Goal: Transaction & Acquisition: Purchase product/service

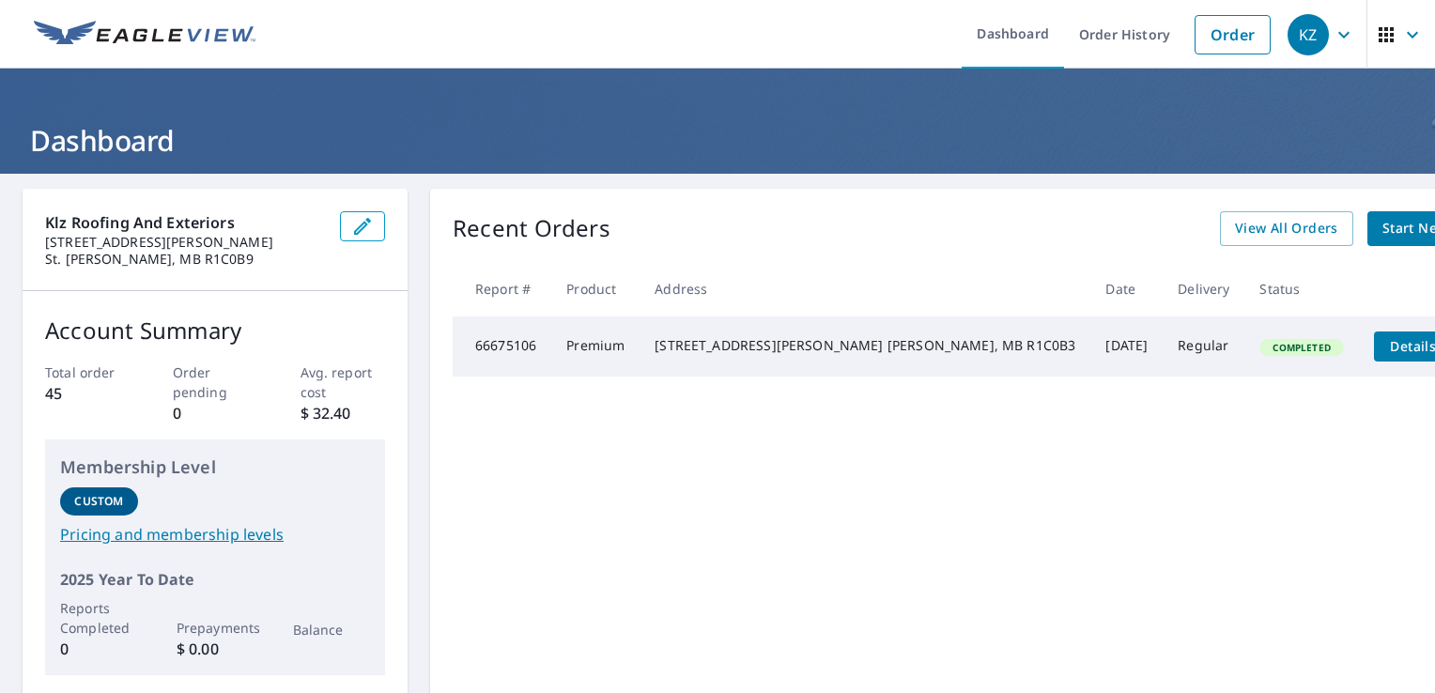
click at [1383, 222] on span "Start New Order" at bounding box center [1437, 228] width 109 height 23
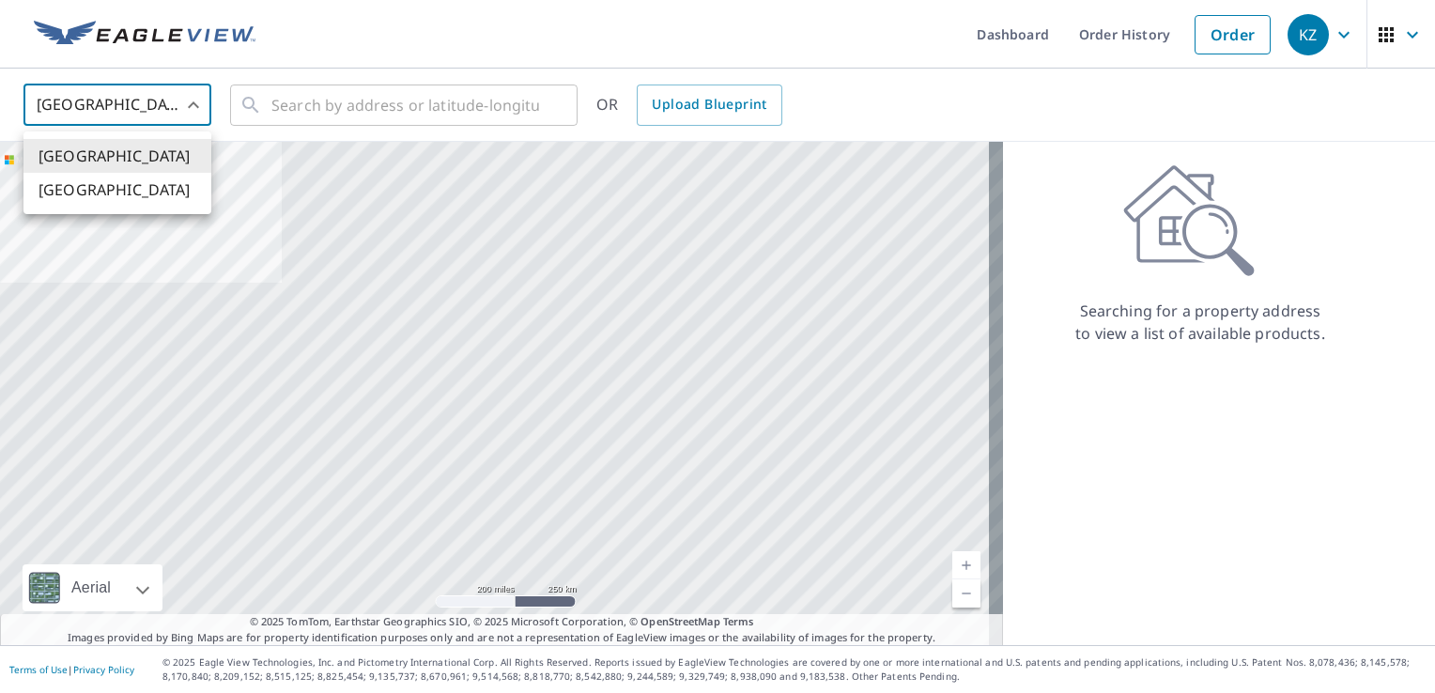
click at [182, 104] on body "KZ KZ Dashboard Order History Order KZ [GEOGRAPHIC_DATA] US ​ ​ OR Upload Bluep…" at bounding box center [717, 346] width 1435 height 693
click at [98, 186] on li "[GEOGRAPHIC_DATA]" at bounding box center [117, 190] width 188 height 34
type input "CA"
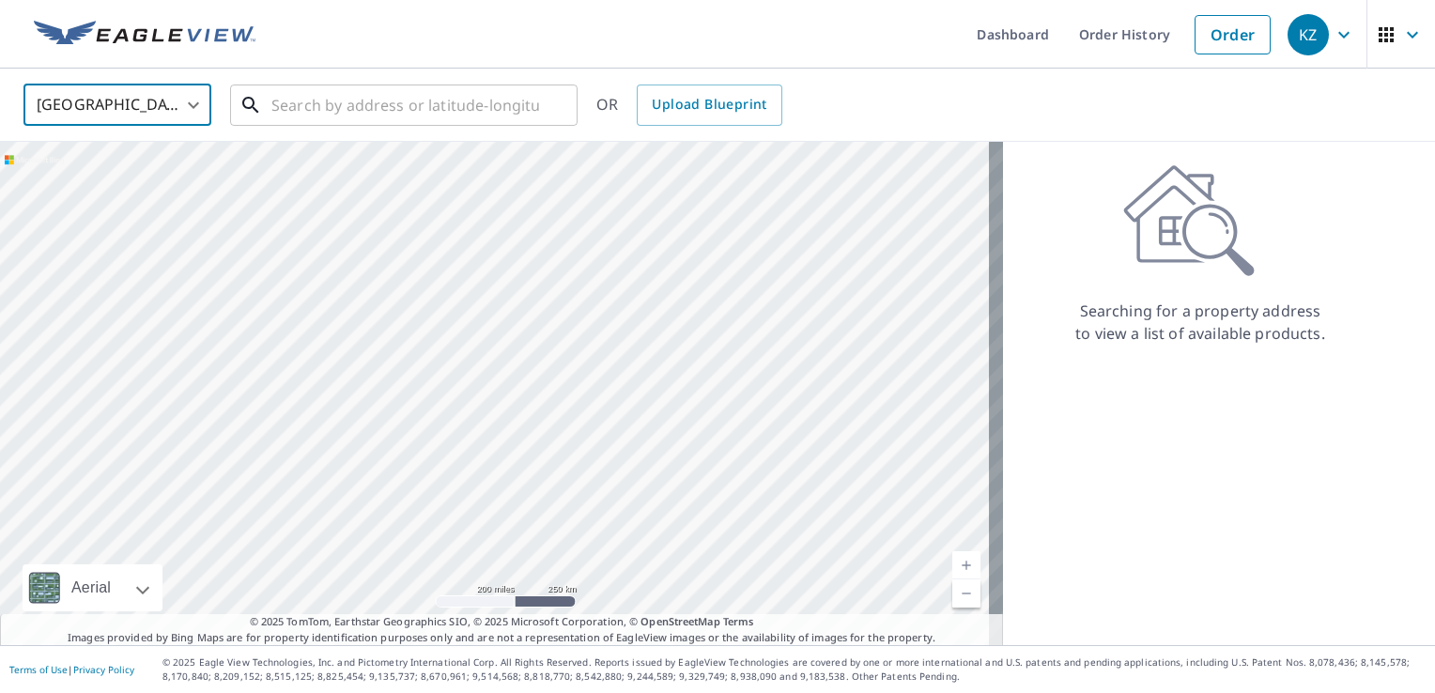
click at [363, 107] on input "text" at bounding box center [405, 105] width 268 height 53
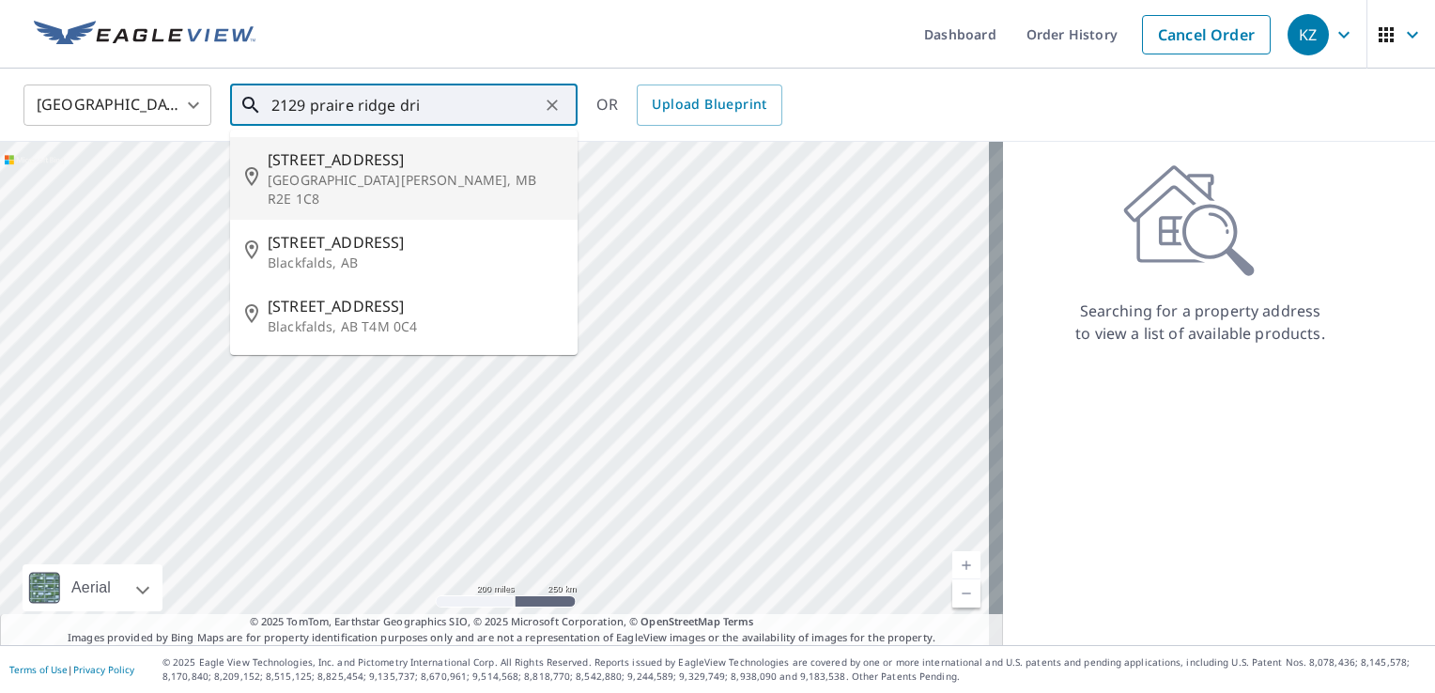
click at [347, 172] on p "[GEOGRAPHIC_DATA][PERSON_NAME], MB R2E 1C8" at bounding box center [415, 190] width 295 height 38
type input "[STREET_ADDRESS][PERSON_NAME]"
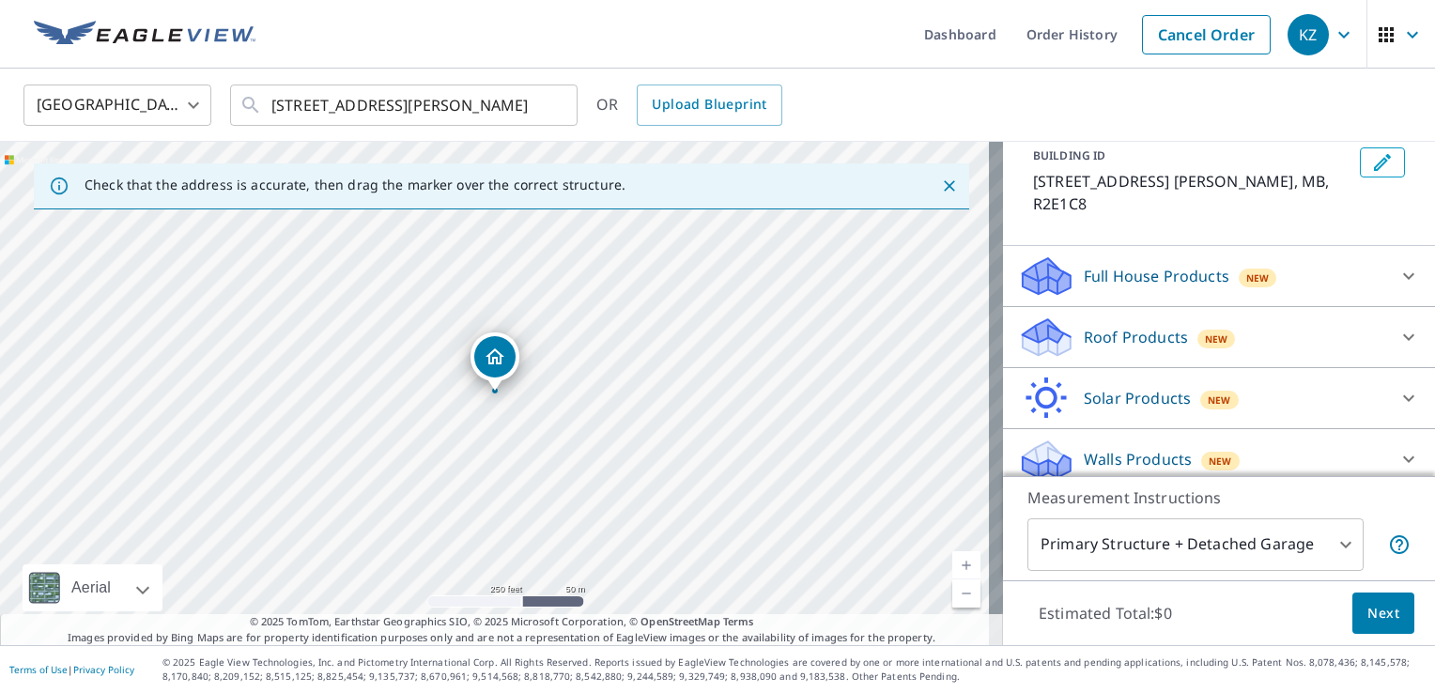
scroll to position [125, 0]
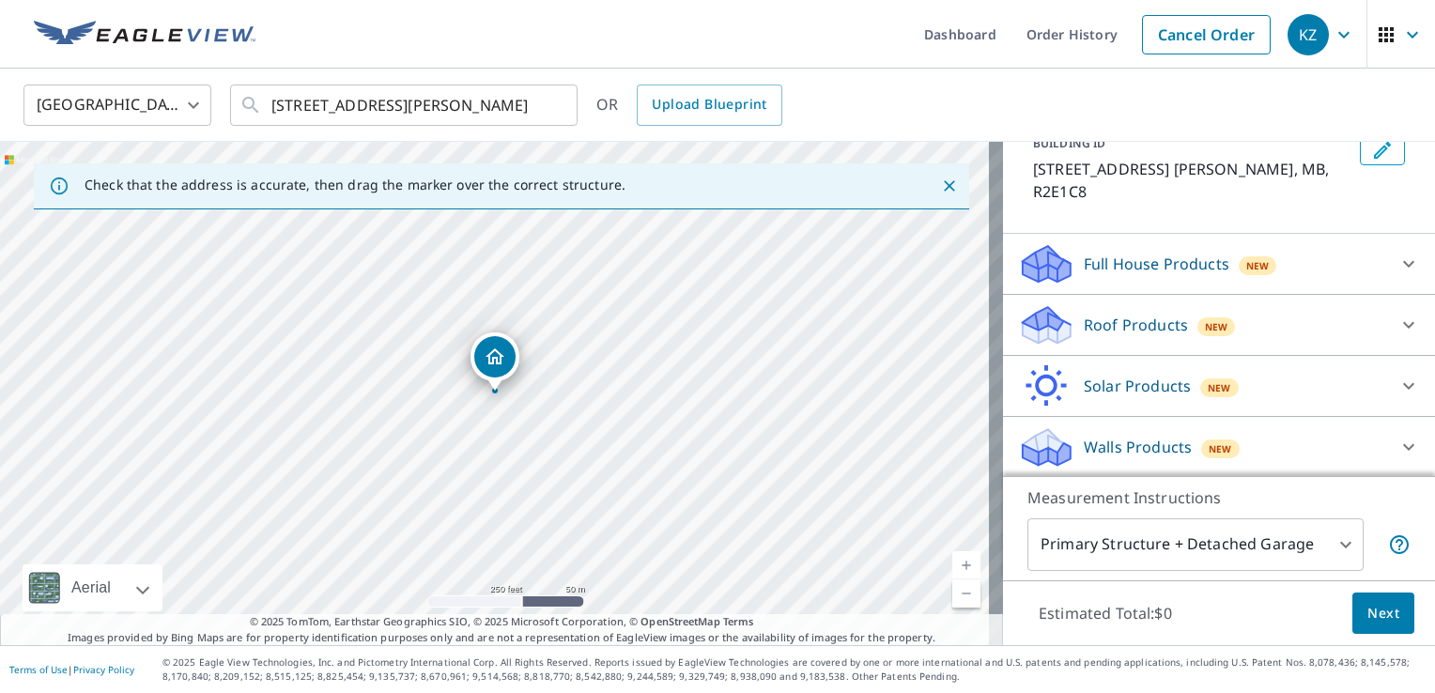
click at [1405, 471] on div "Walls Products New Walls, Windows & Doors $67.5 Walls $40" at bounding box center [1219, 447] width 432 height 61
click at [1124, 447] on p "Walls Products" at bounding box center [1138, 447] width 108 height 23
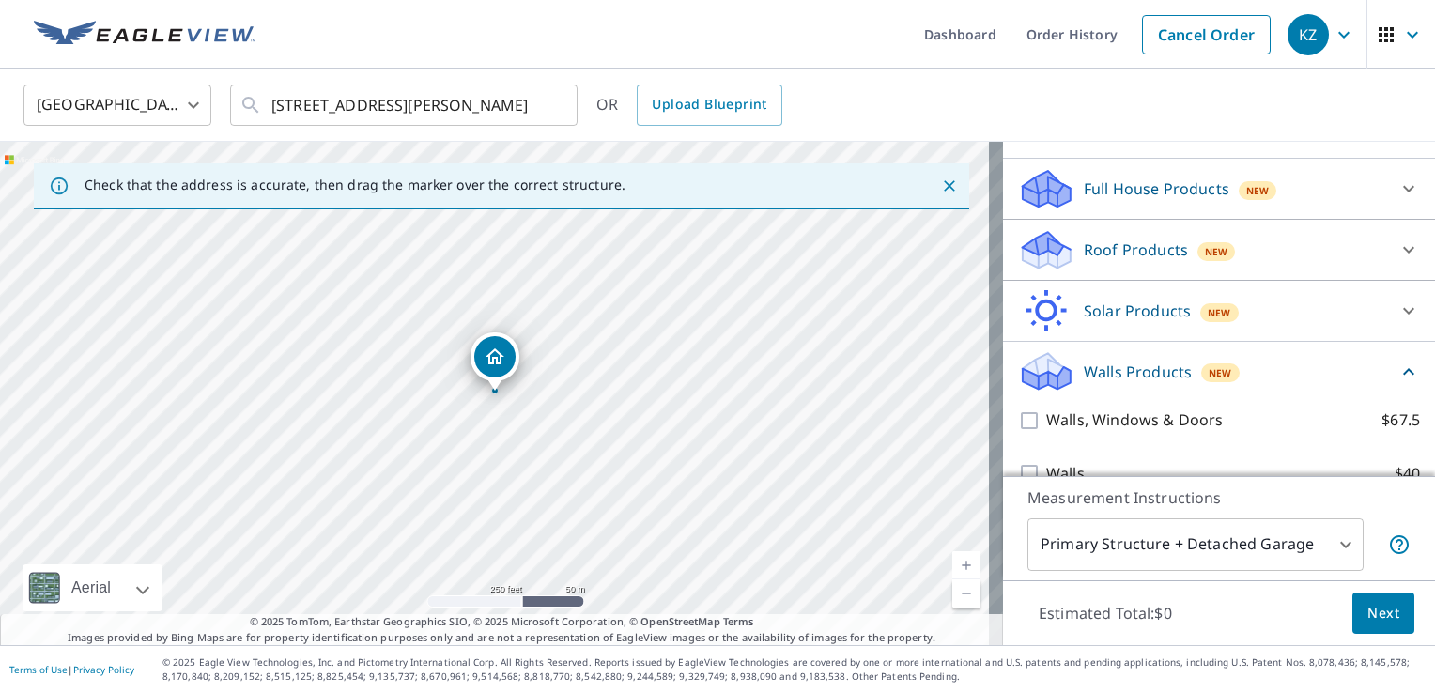
scroll to position [230, 0]
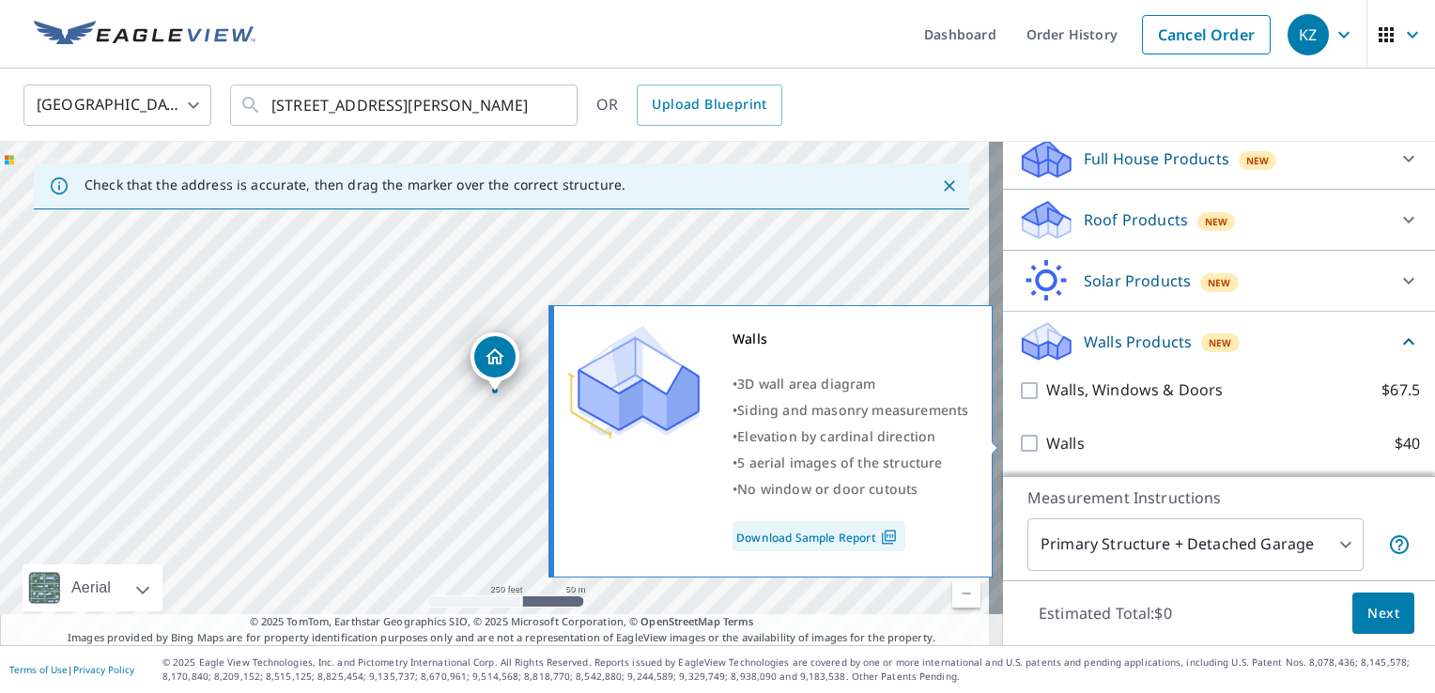
drag, startPoint x: 1018, startPoint y: 387, endPoint x: 1020, endPoint y: 441, distance: 53.6
click at [1020, 441] on div "Walls, Windows & Doors $67.5 Walls $40" at bounding box center [1219, 416] width 402 height 106
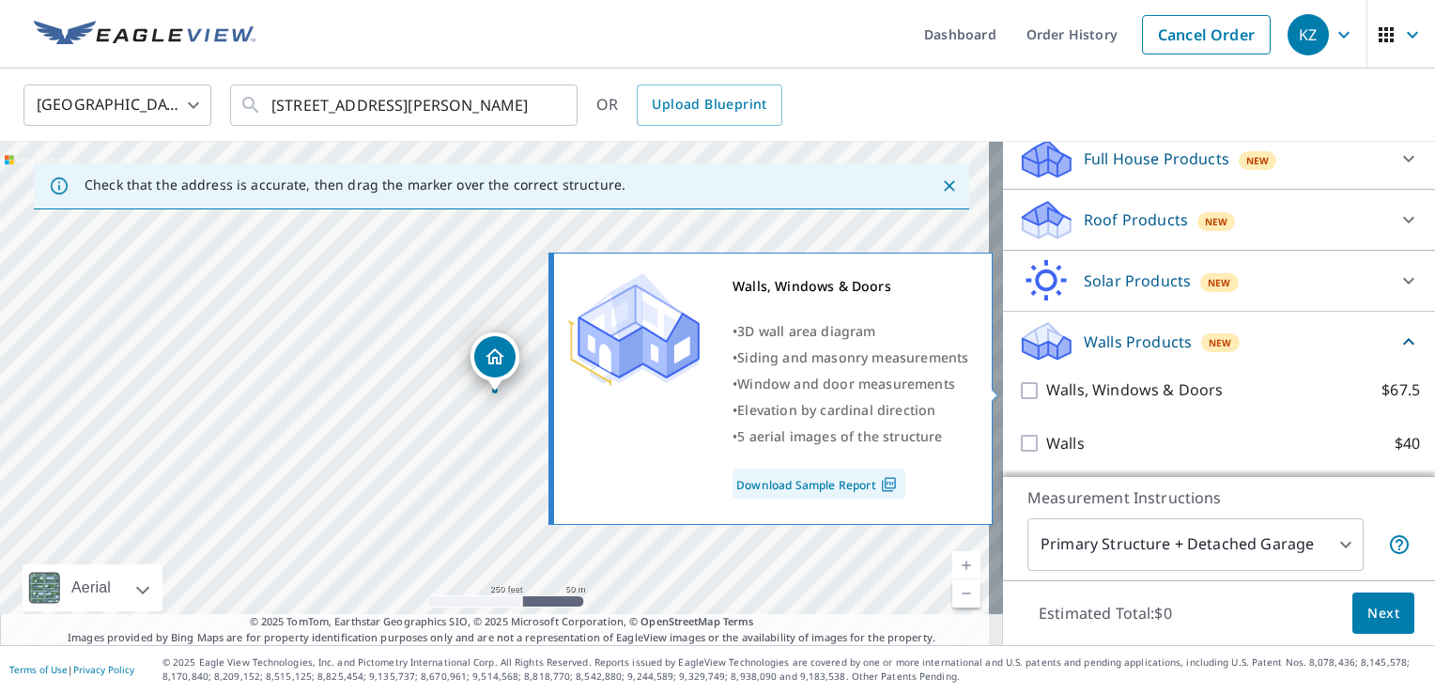
click at [1018, 394] on input "Walls, Windows & Doors $67.5" at bounding box center [1032, 390] width 28 height 23
checkbox input "true"
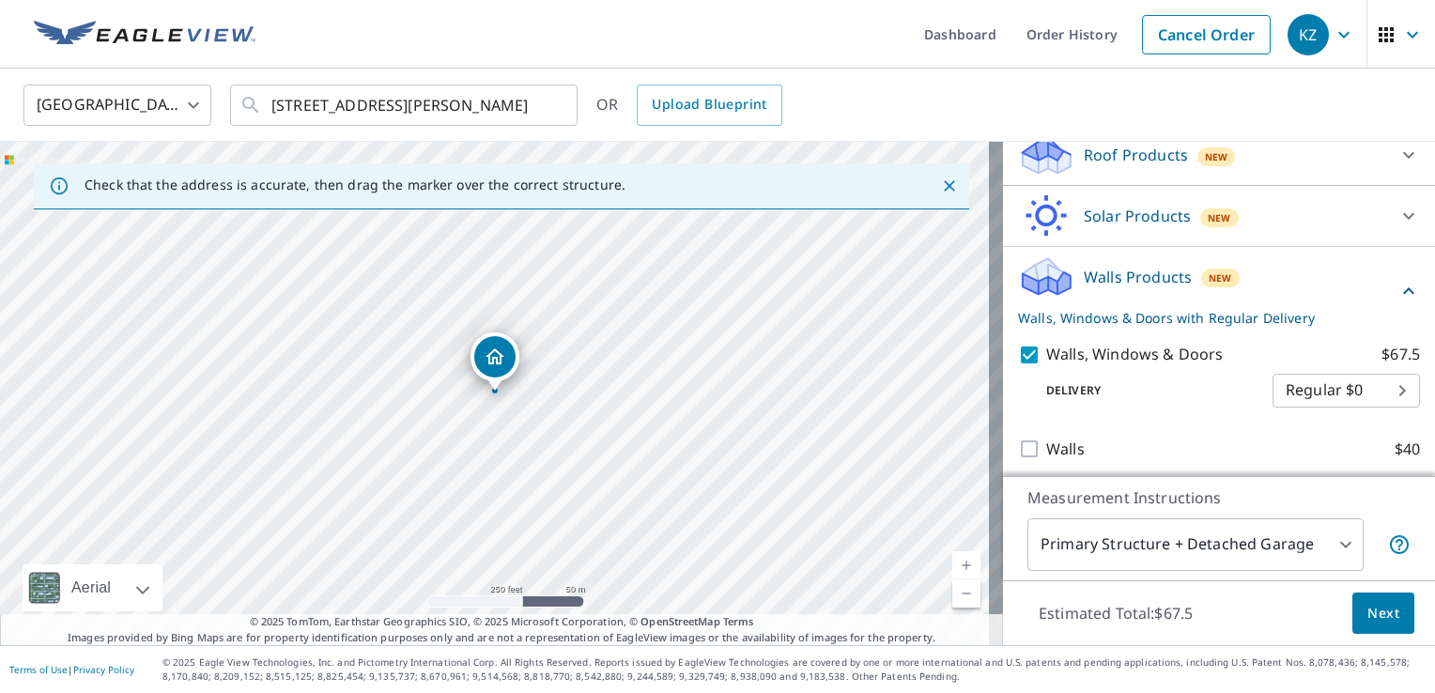
scroll to position [301, 0]
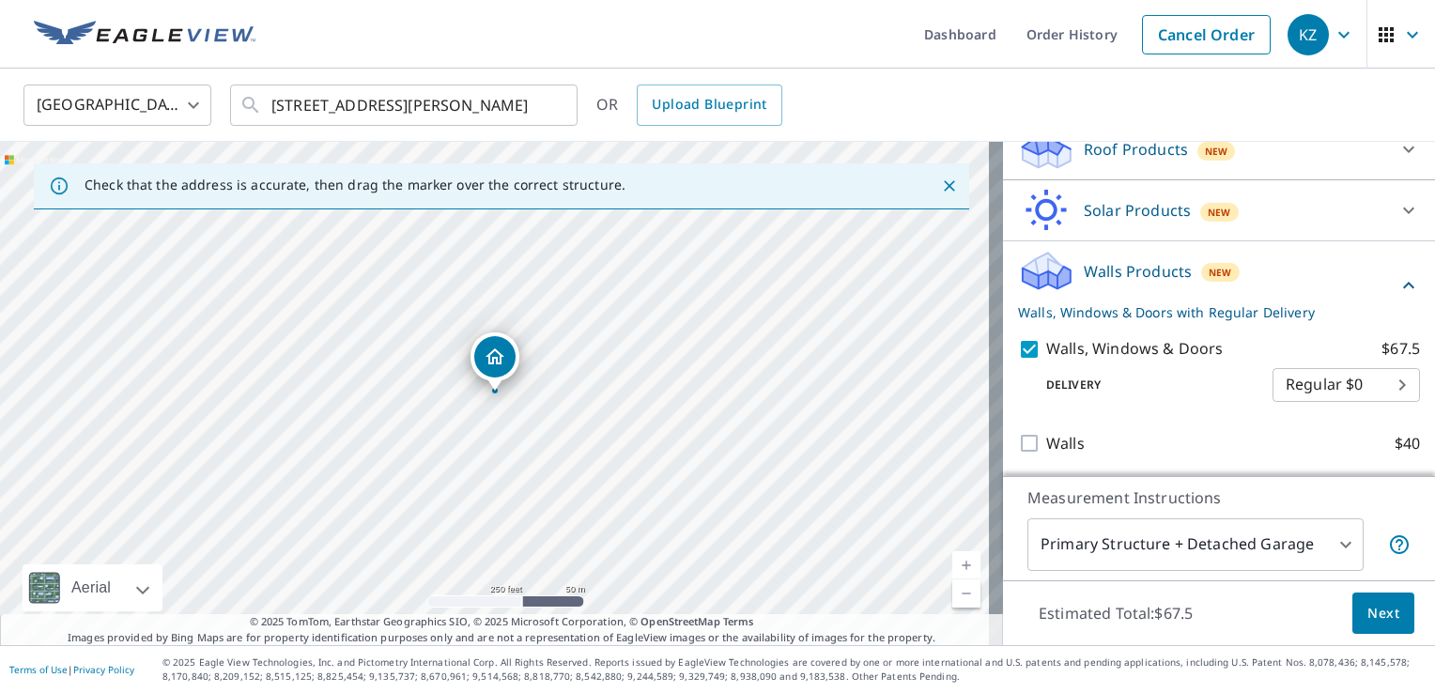
click at [1378, 381] on body "KZ KZ Dashboard Order History Cancel Order KZ [GEOGRAPHIC_DATA] [GEOGRAPHIC_DAT…" at bounding box center [717, 346] width 1435 height 693
click at [1378, 381] on ul "Regular $0" at bounding box center [1318, 382] width 147 height 49
click at [1335, 379] on ul "Regular $0" at bounding box center [1318, 382] width 147 height 49
click at [1223, 408] on div at bounding box center [717, 346] width 1435 height 693
click at [1316, 384] on body "KZ KZ Dashboard Order History Cancel Order KZ [GEOGRAPHIC_DATA] [GEOGRAPHIC_DAT…" at bounding box center [717, 346] width 1435 height 693
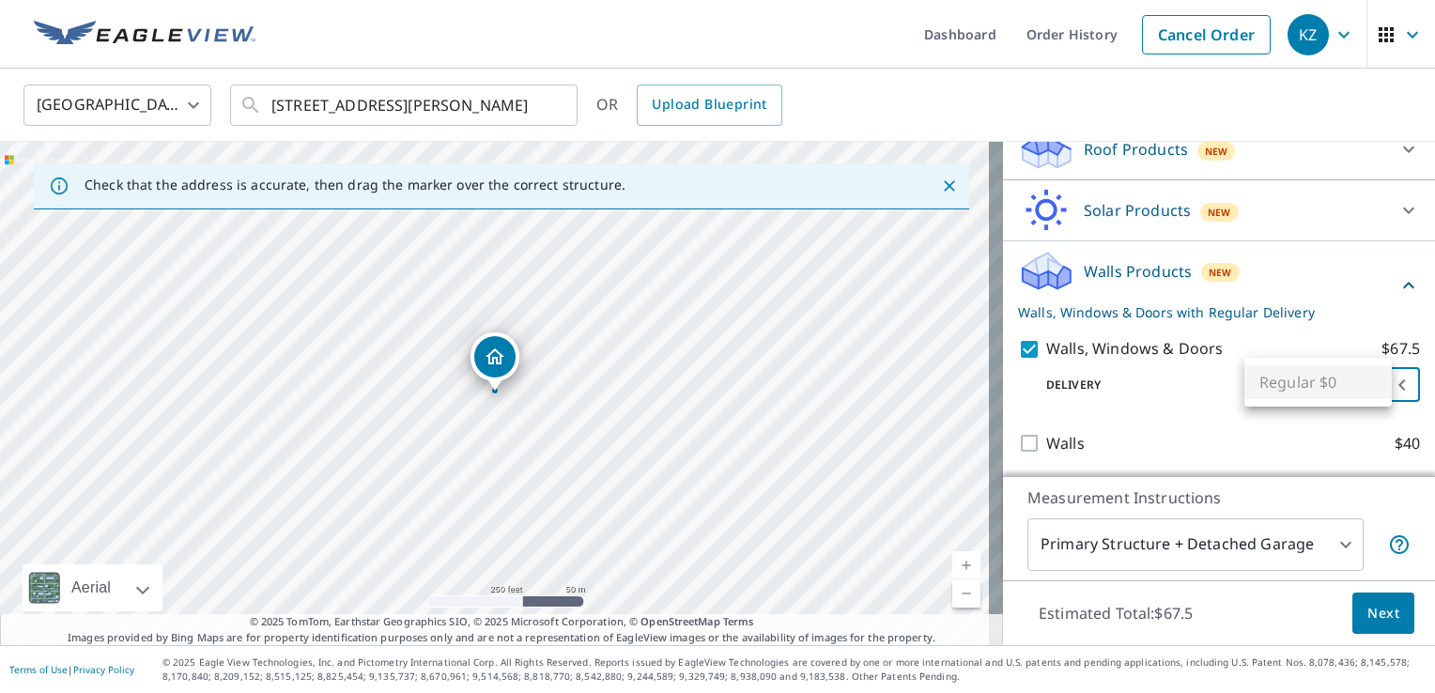
click at [1316, 384] on ul "Regular $0" at bounding box center [1318, 382] width 147 height 49
click at [1416, 460] on div at bounding box center [717, 346] width 1435 height 693
click at [1398, 212] on icon at bounding box center [1409, 210] width 23 height 23
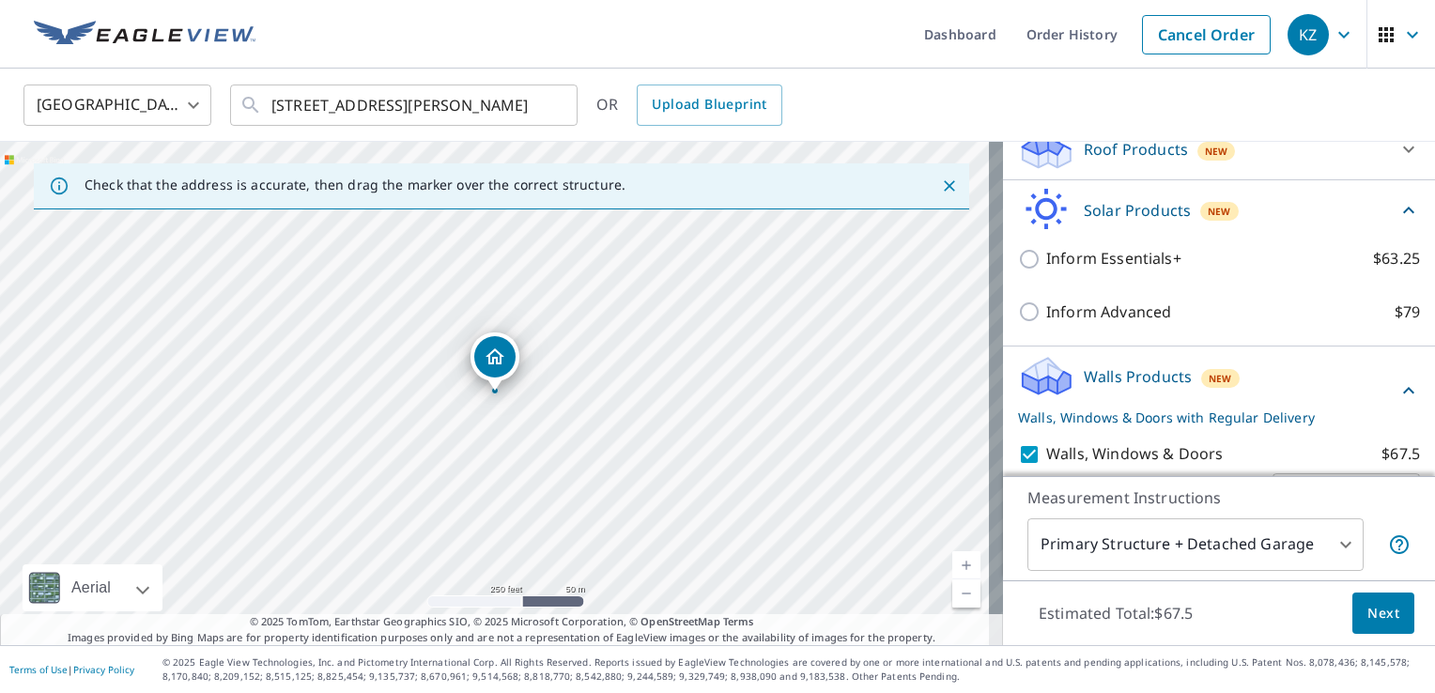
click at [1398, 209] on icon at bounding box center [1409, 210] width 23 height 23
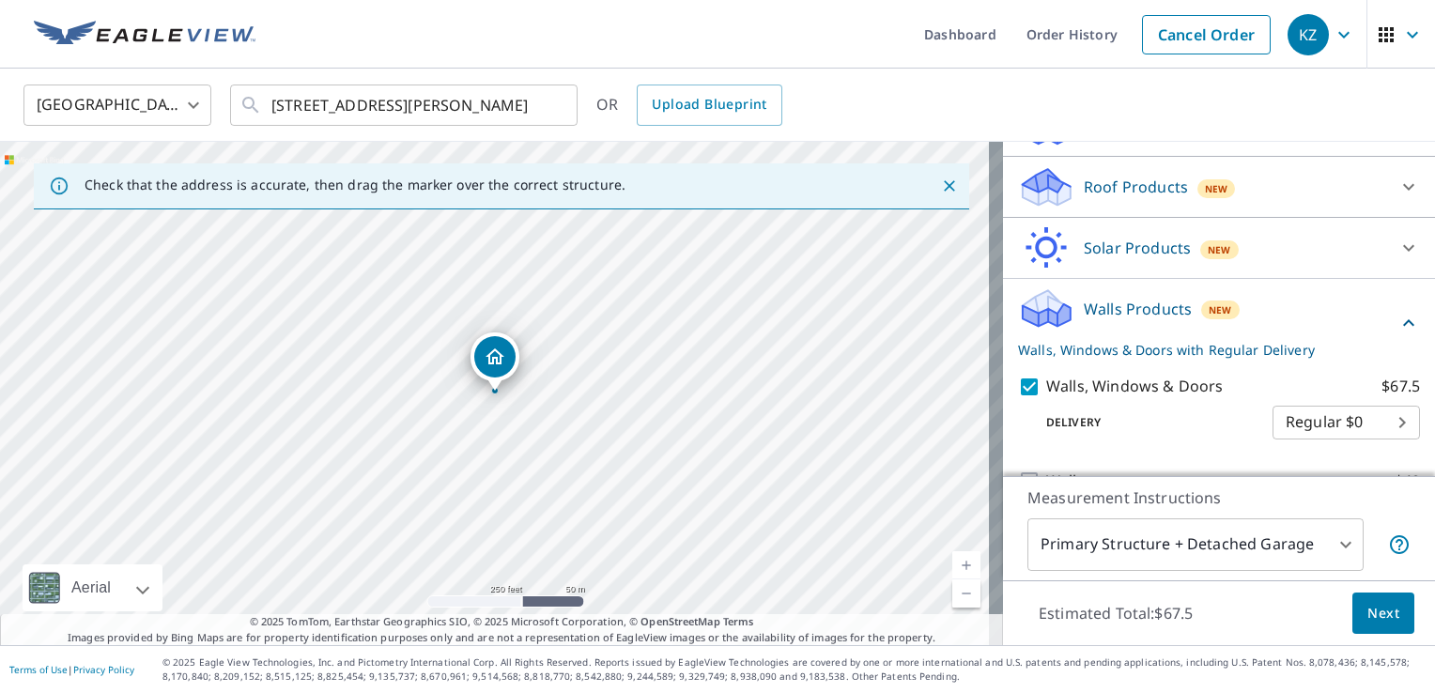
scroll to position [225, 0]
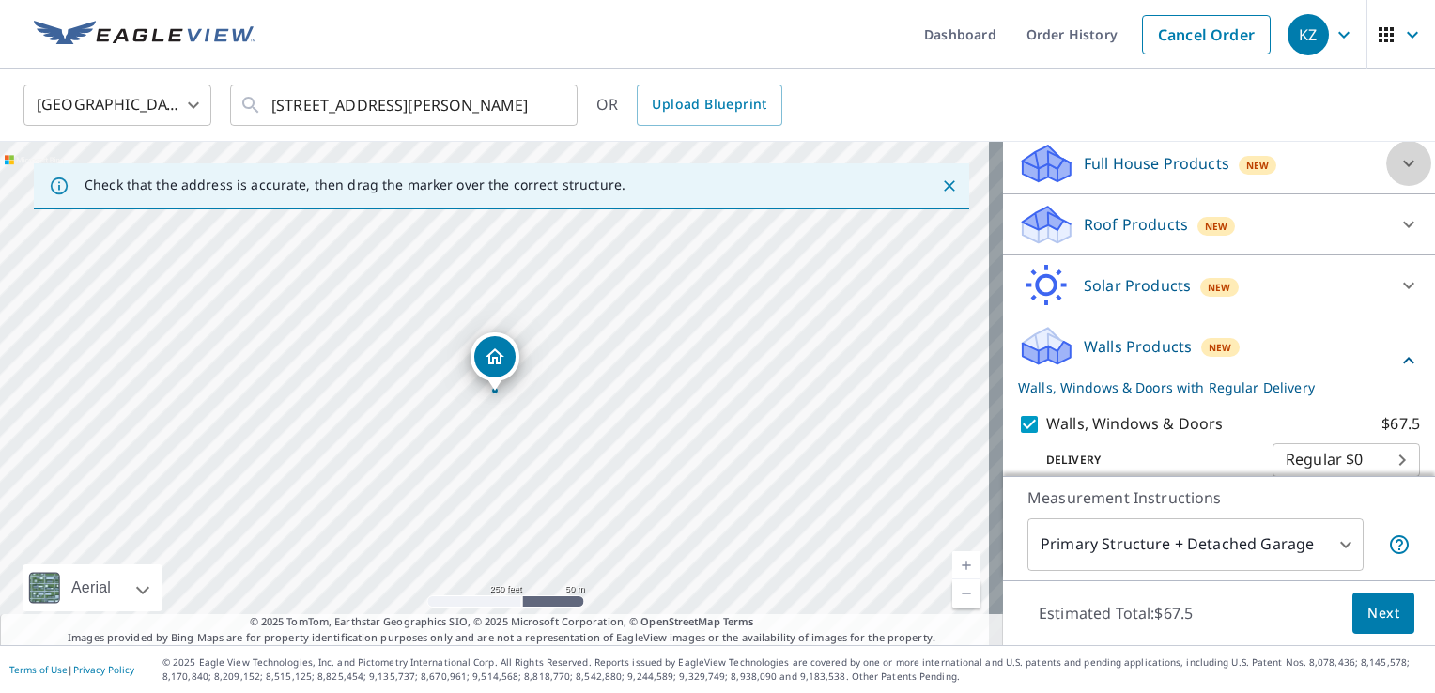
click at [1398, 158] on icon at bounding box center [1409, 163] width 23 height 23
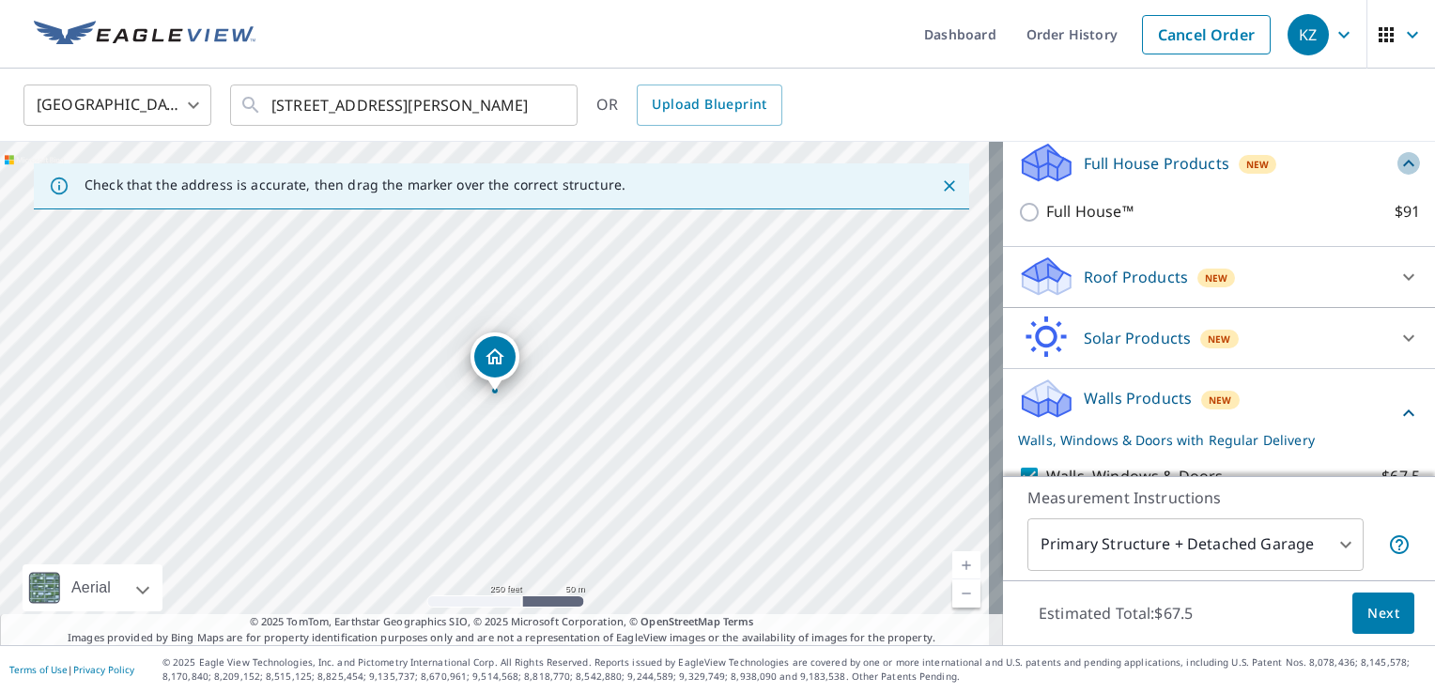
click at [1398, 160] on icon at bounding box center [1409, 163] width 23 height 23
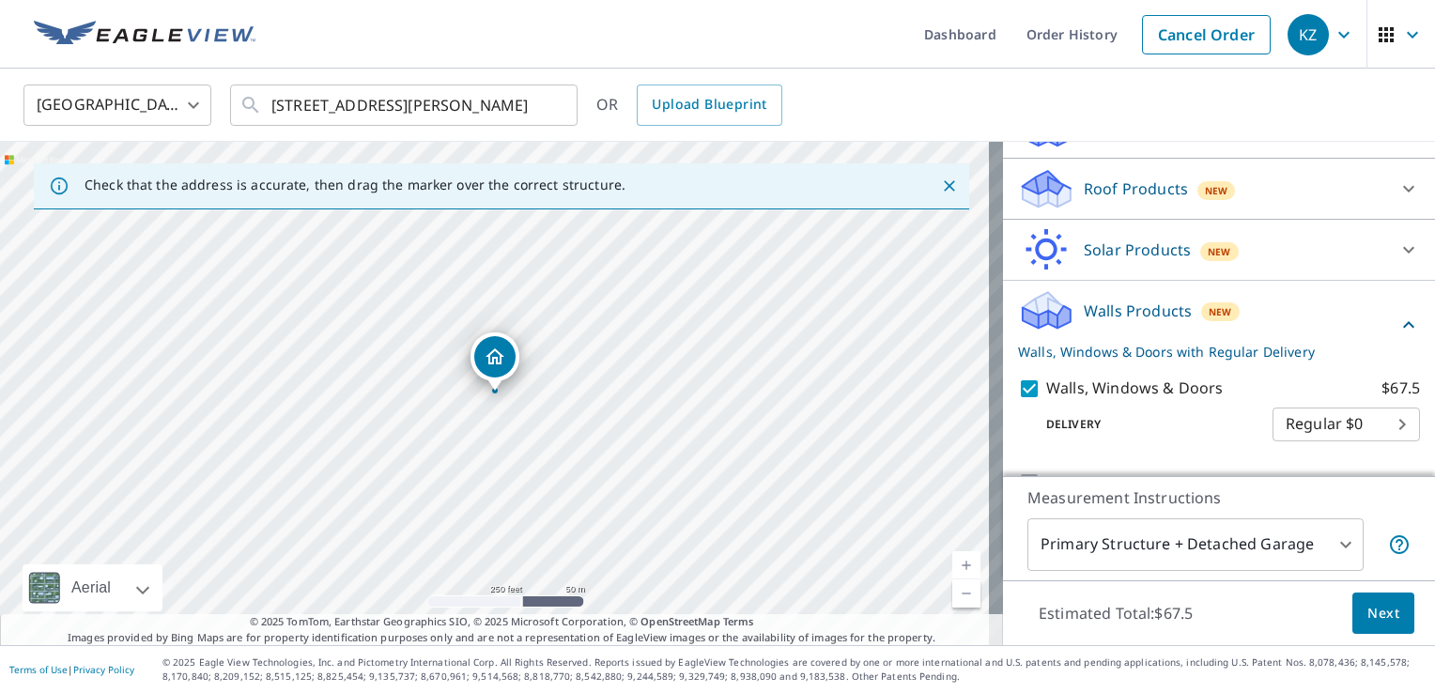
scroll to position [301, 0]
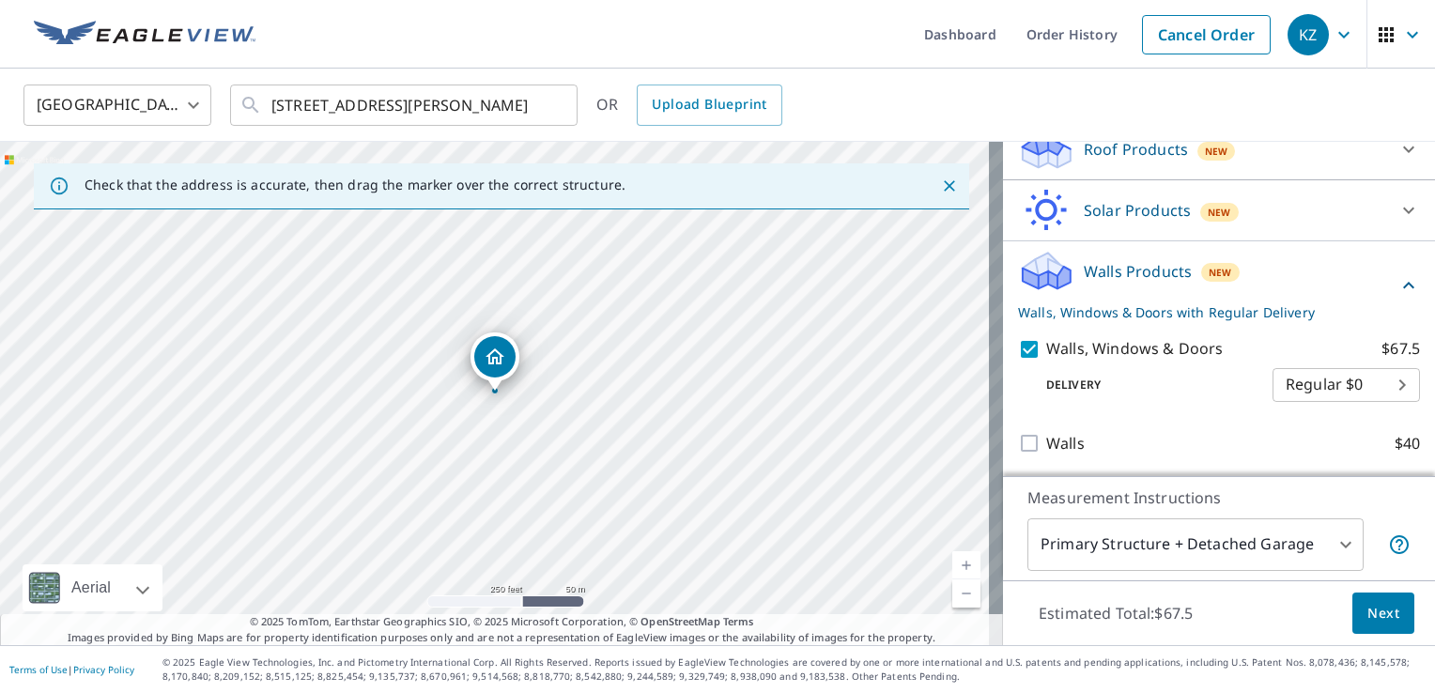
click at [1324, 549] on body "KZ KZ Dashboard Order History Cancel Order KZ [GEOGRAPHIC_DATA] [GEOGRAPHIC_DAT…" at bounding box center [717, 346] width 1435 height 693
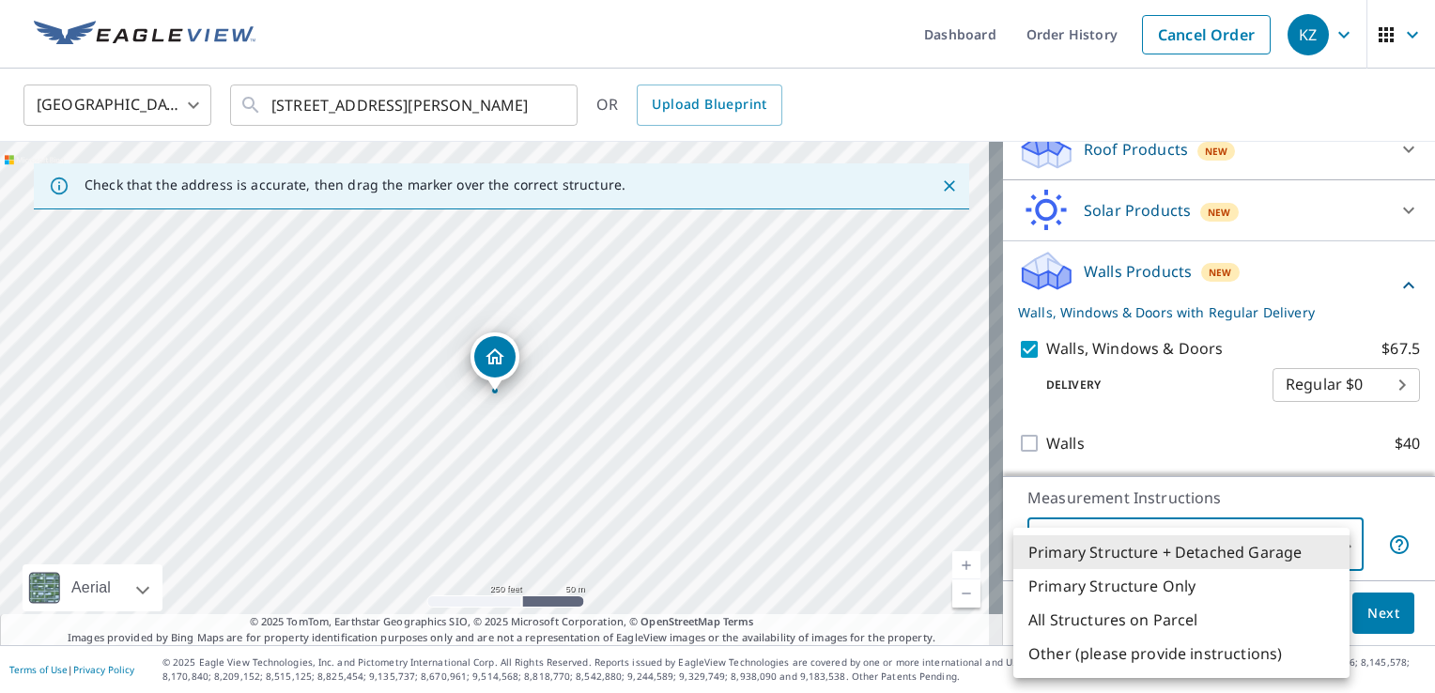
click at [1324, 549] on li "Primary Structure + Detached Garage" at bounding box center [1181, 552] width 336 height 34
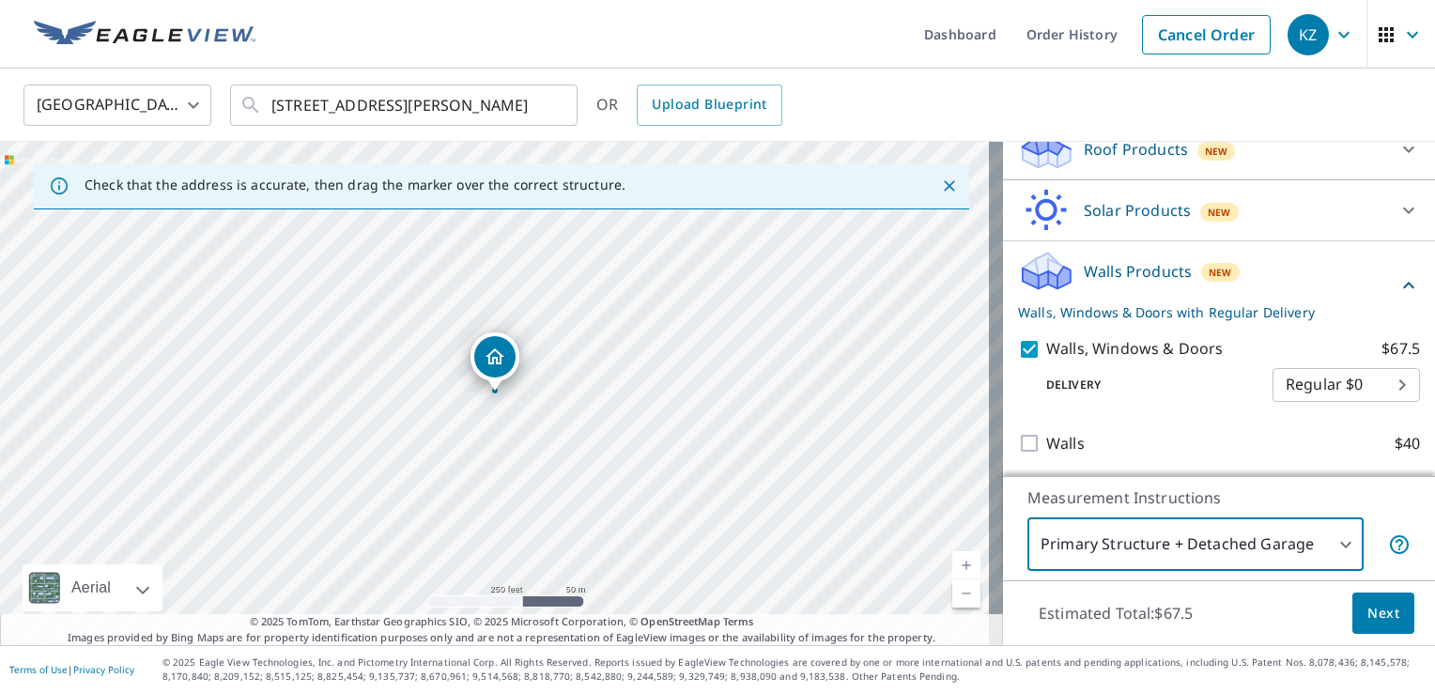
click at [1324, 549] on body "KZ KZ Dashboard Order History Cancel Order KZ [GEOGRAPHIC_DATA] [GEOGRAPHIC_DAT…" at bounding box center [717, 346] width 1435 height 693
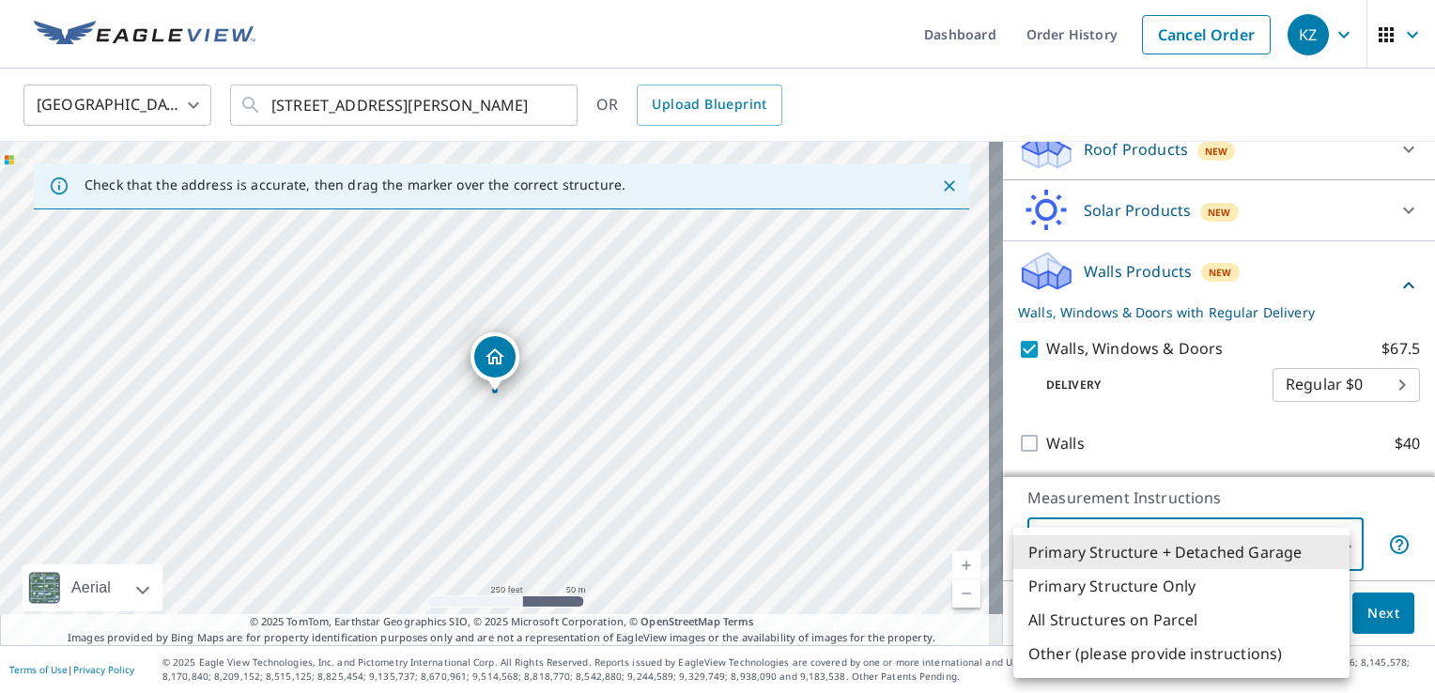
click at [1152, 589] on li "Primary Structure Only" at bounding box center [1181, 586] width 336 height 34
type input "2"
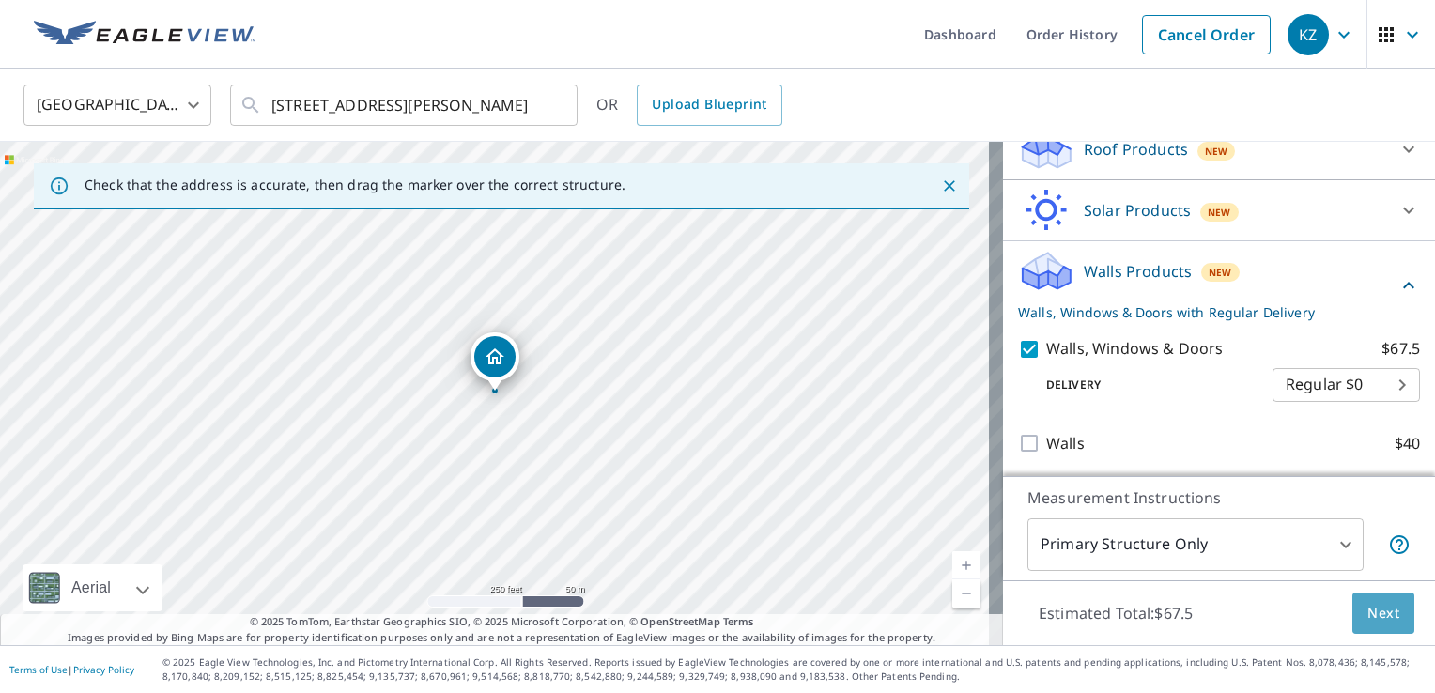
click at [1396, 621] on button "Next" at bounding box center [1384, 614] width 62 height 42
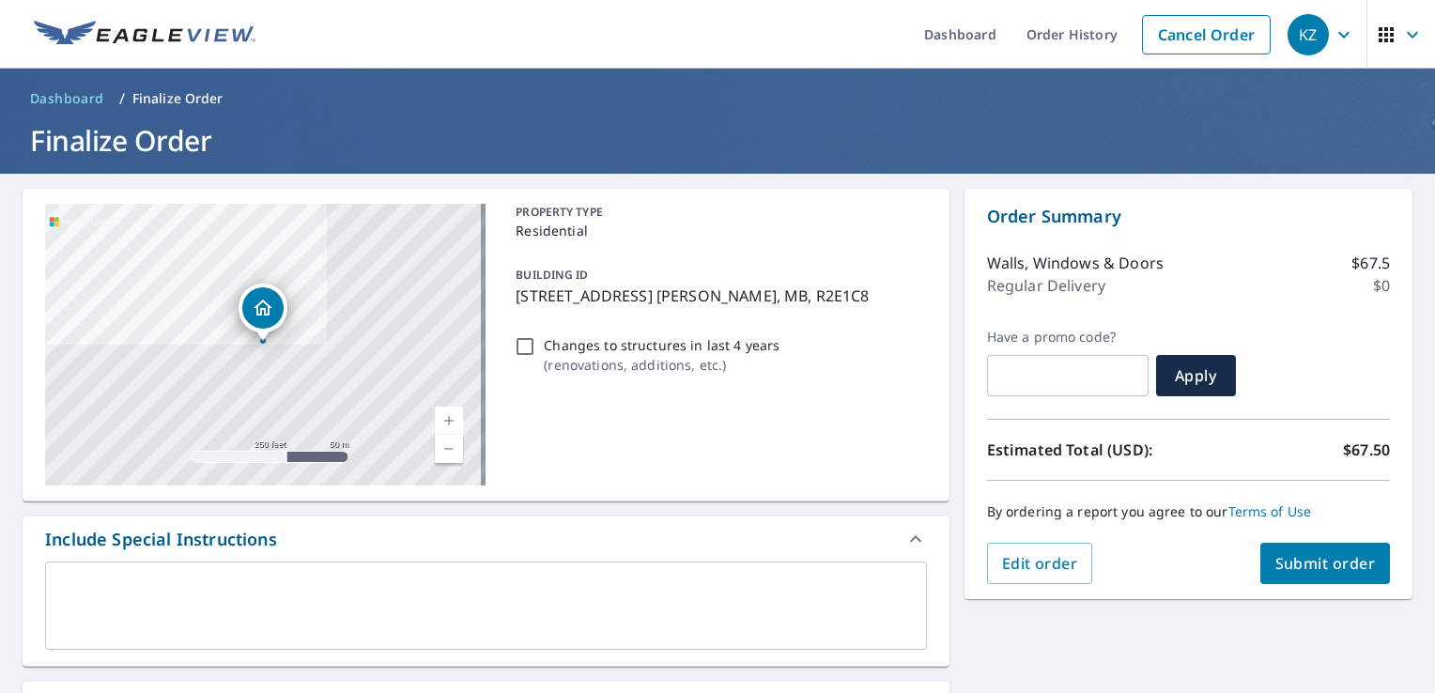
click at [1326, 560] on span "Submit order" at bounding box center [1325, 563] width 100 height 21
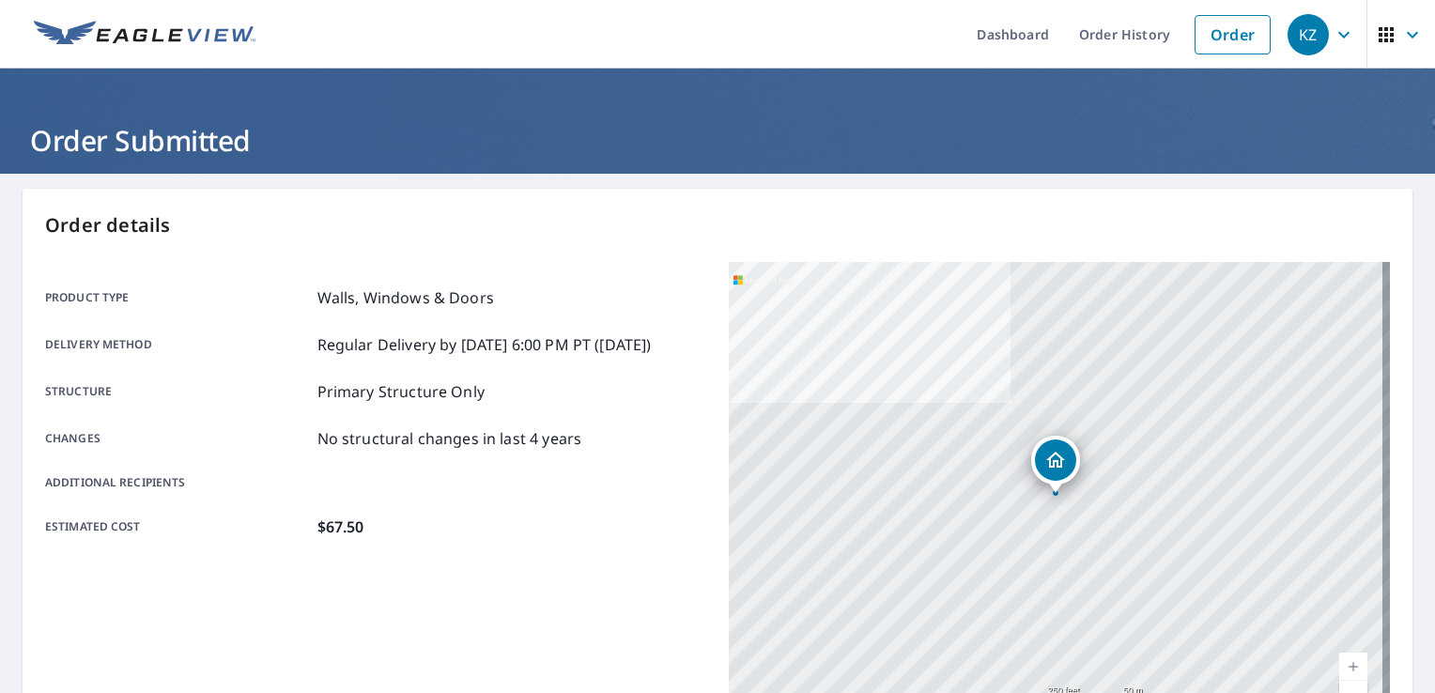
click at [635, 478] on div "Additional recipients" at bounding box center [375, 482] width 661 height 17
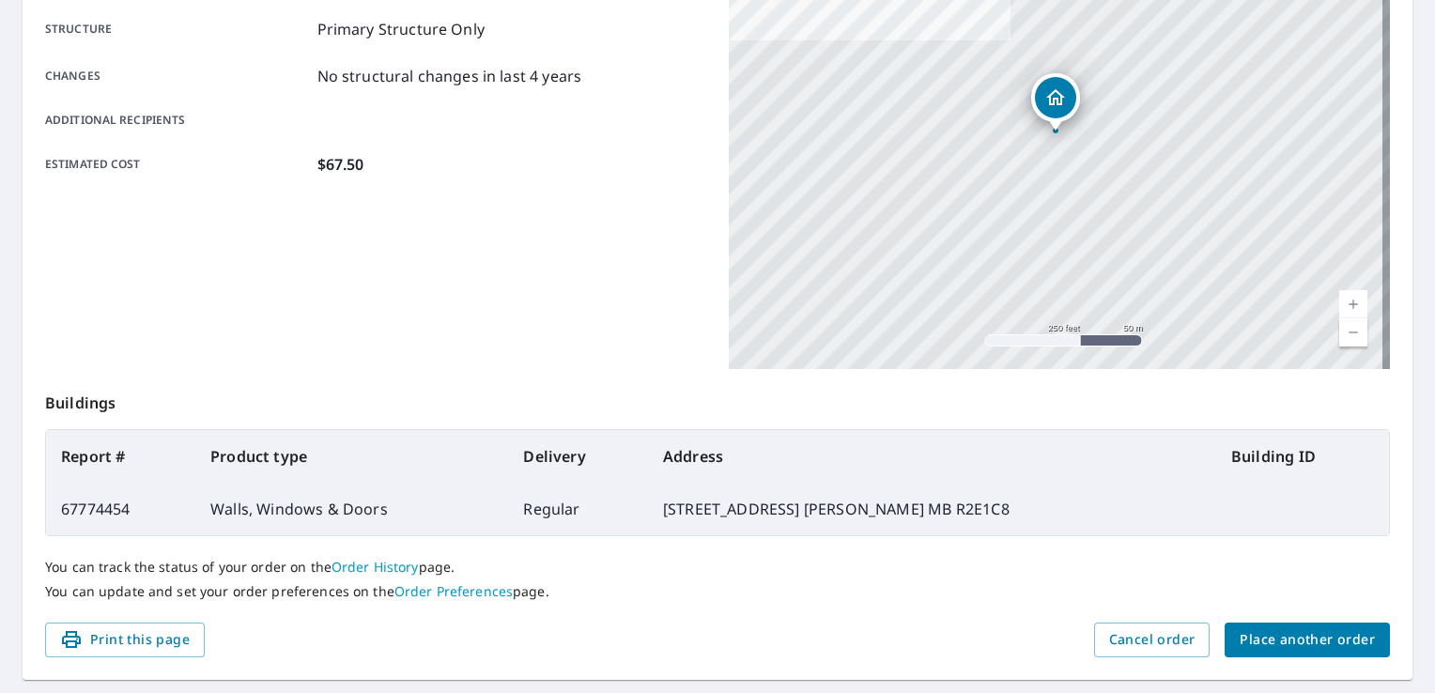
scroll to position [410, 0]
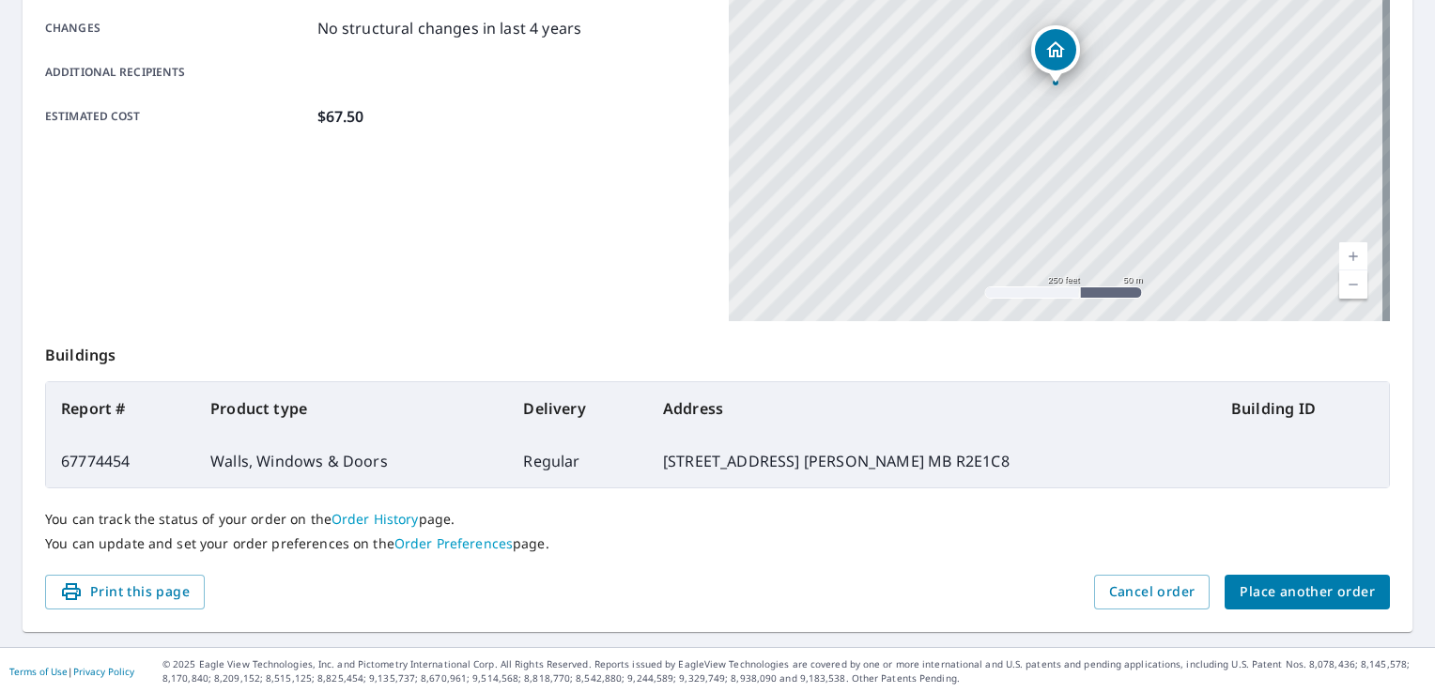
click at [175, 589] on span "Print this page" at bounding box center [125, 591] width 130 height 23
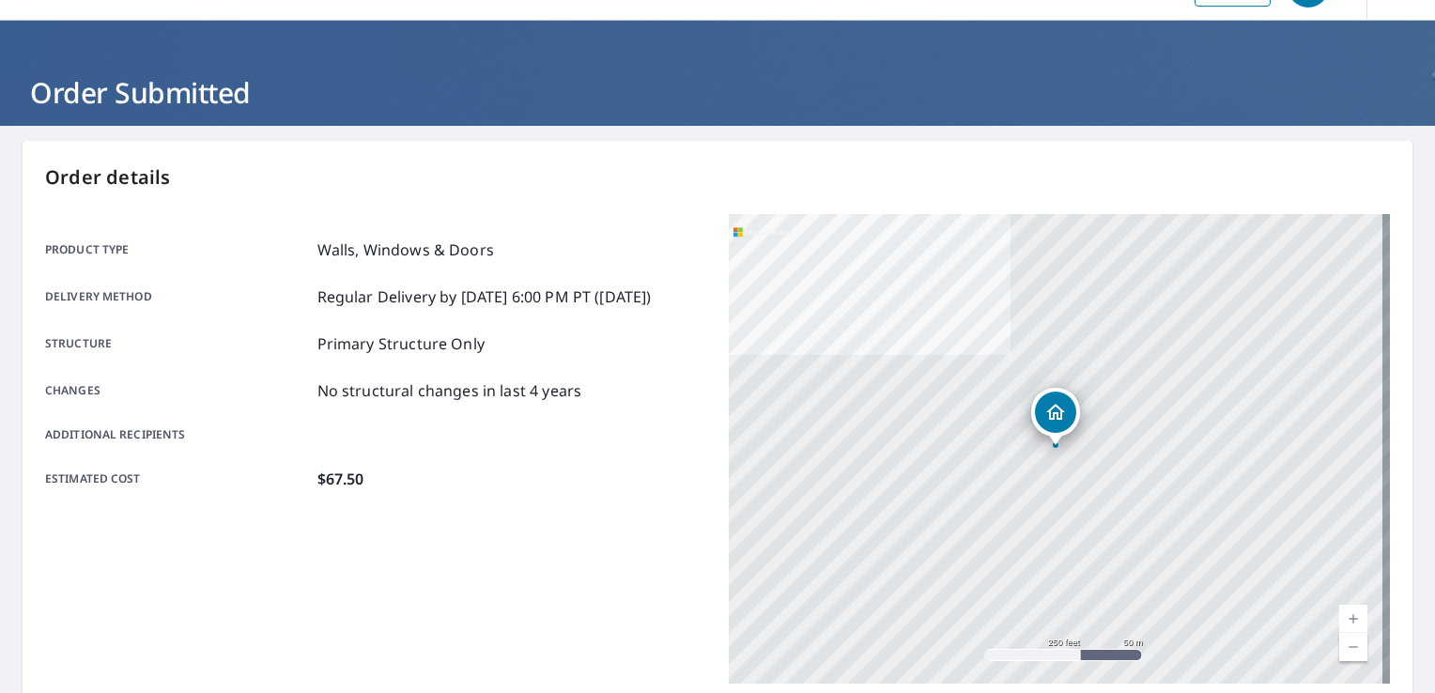
scroll to position [0, 0]
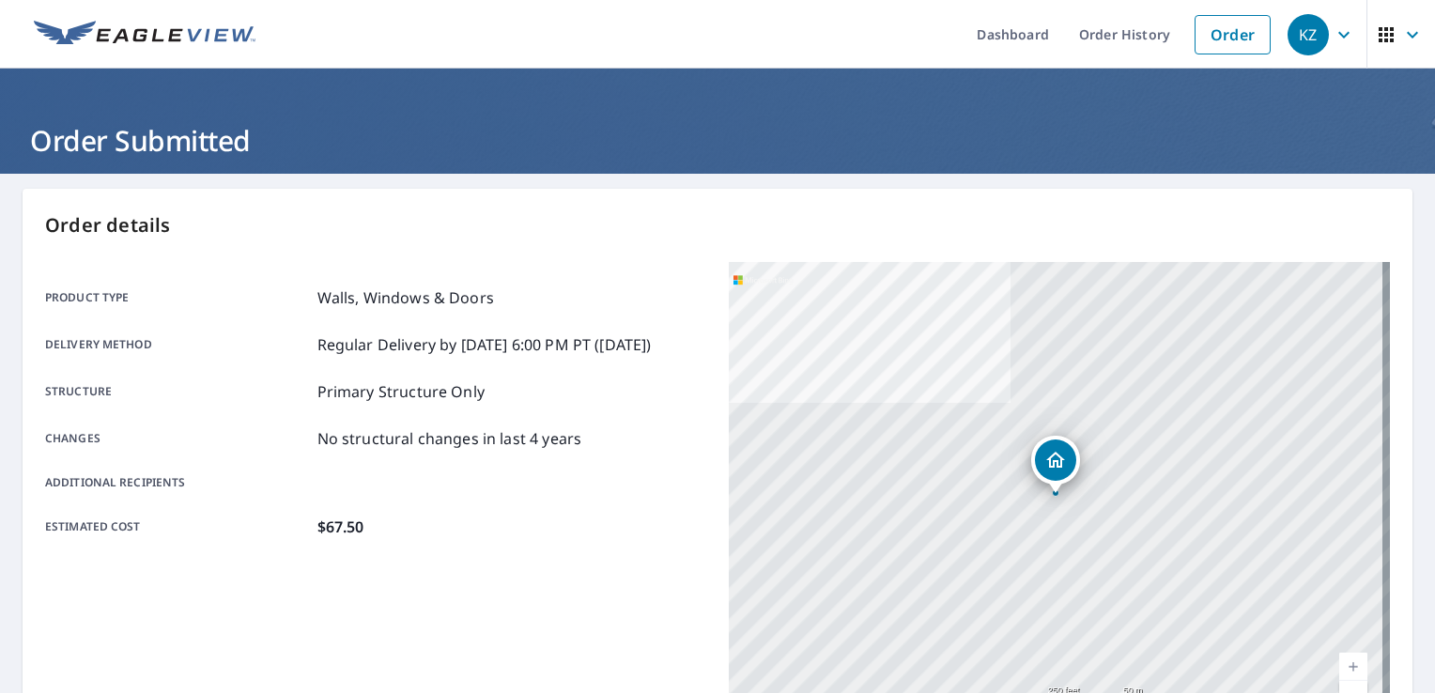
click at [1093, 39] on link "Order History" at bounding box center [1124, 34] width 121 height 69
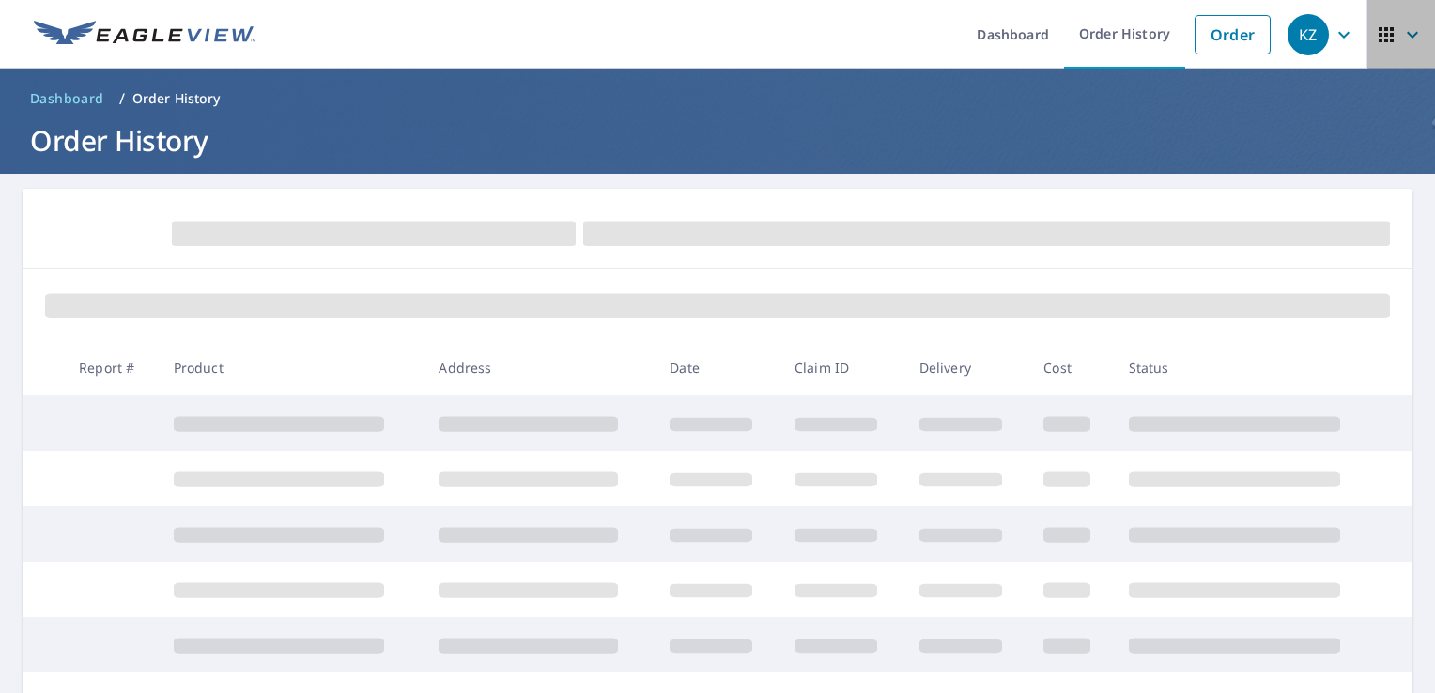
click at [1379, 35] on icon "button" at bounding box center [1386, 34] width 15 height 15
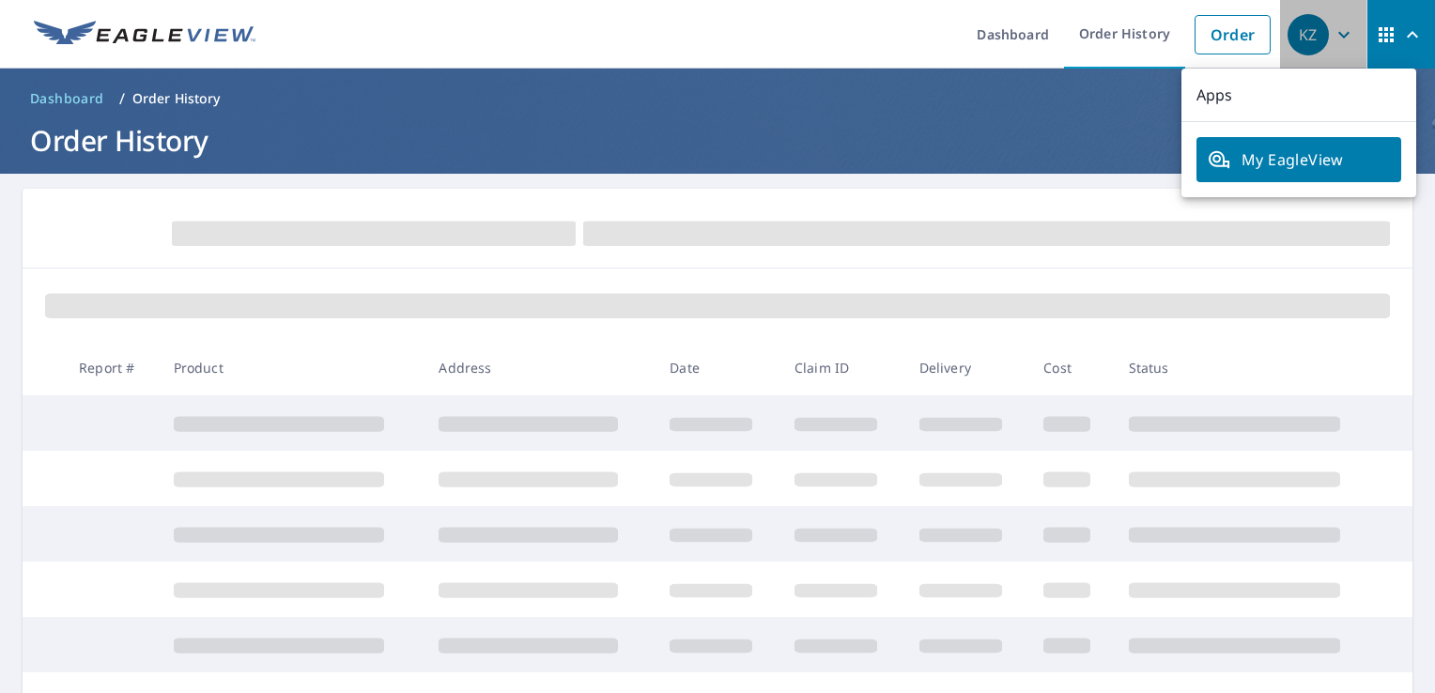
click at [1333, 34] on icon "button" at bounding box center [1344, 34] width 23 height 23
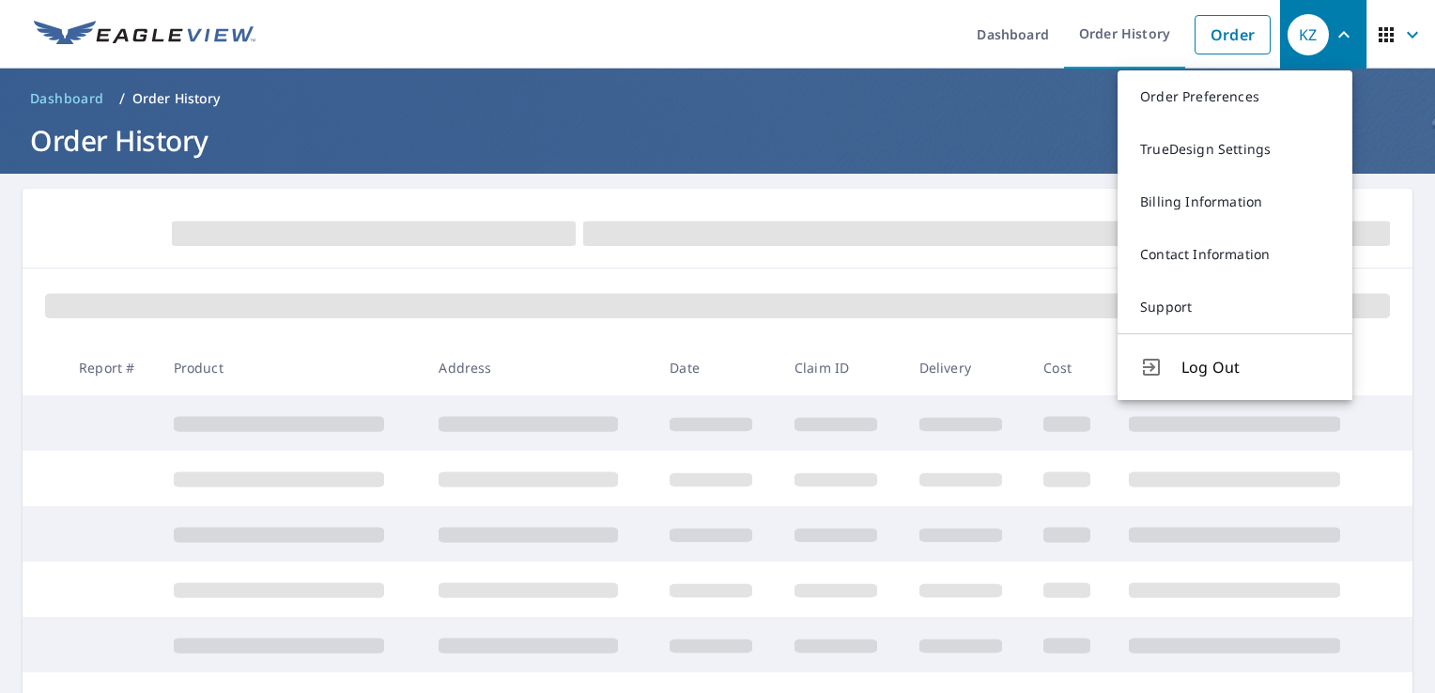
click at [1258, 193] on link "Billing Information" at bounding box center [1235, 202] width 235 height 53
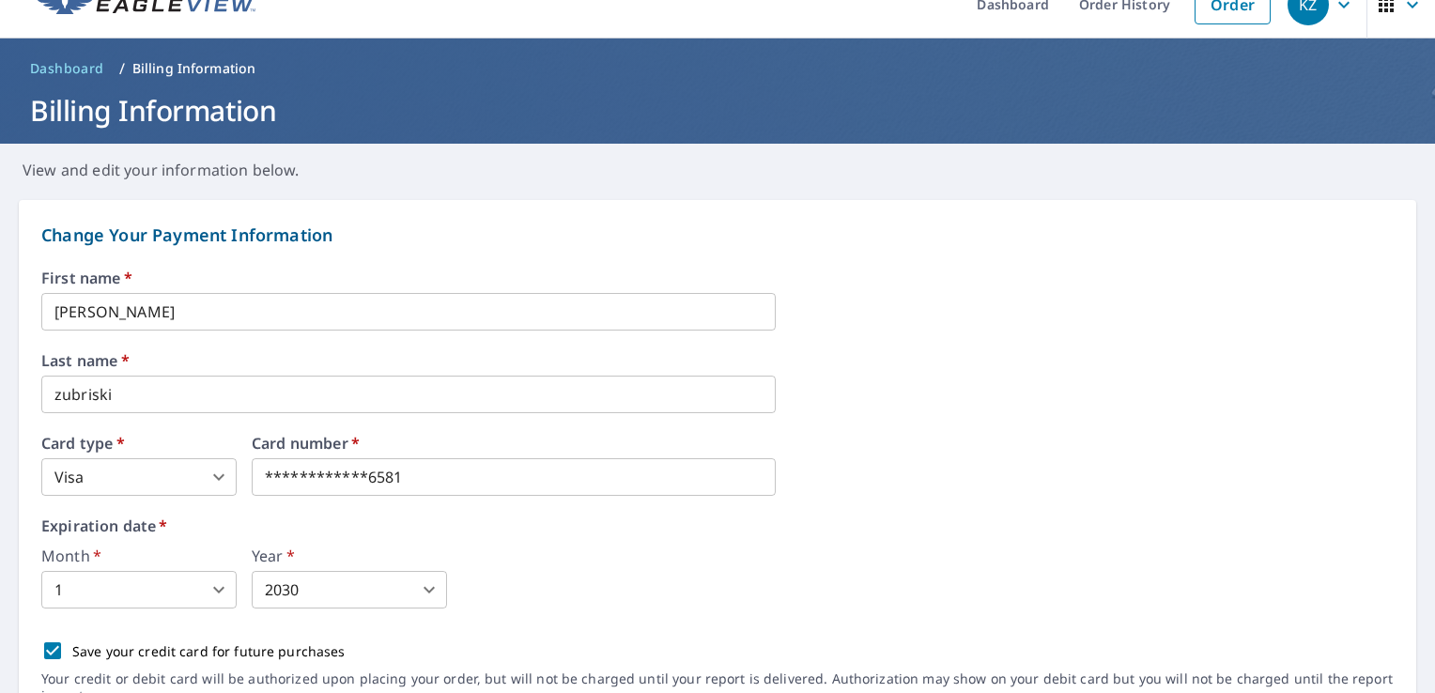
scroll to position [38, 0]
